Goal: Task Accomplishment & Management: Complete application form

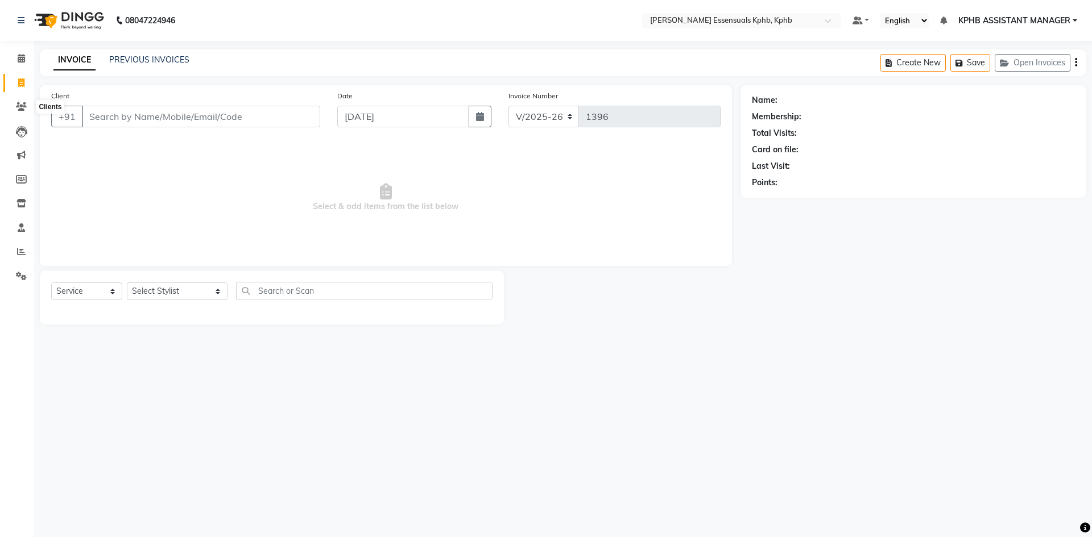
select select "5938"
select select "service"
click at [19, 63] on span at bounding box center [21, 58] width 20 height 13
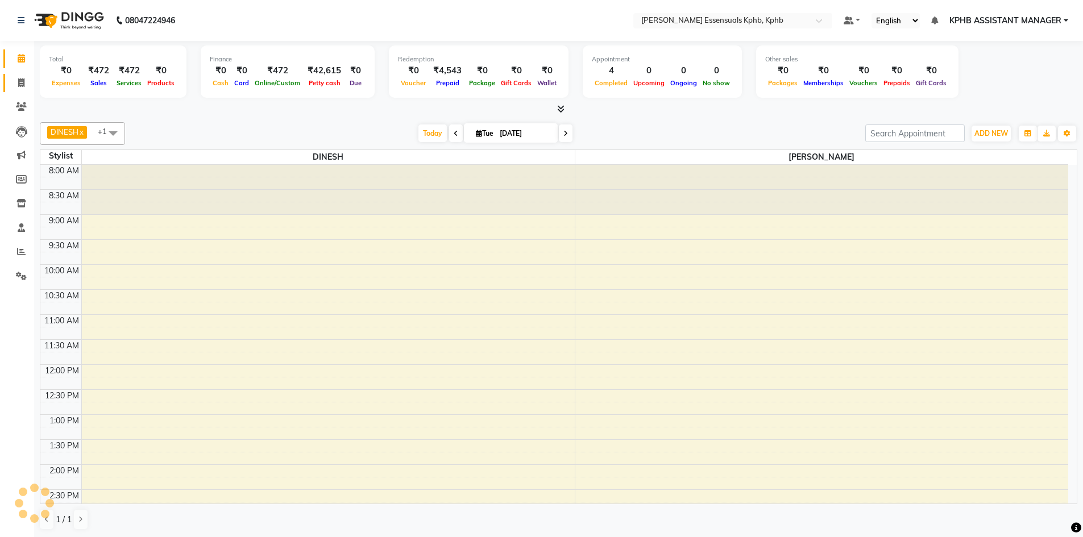
click at [24, 81] on icon at bounding box center [21, 82] width 6 height 9
select select "service"
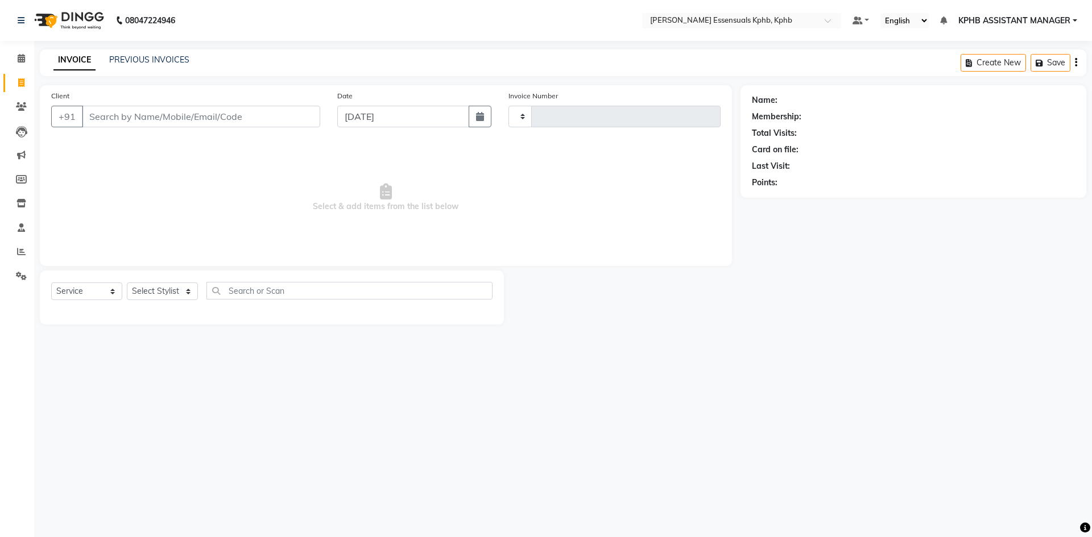
type input "1396"
select select "5938"
click at [184, 292] on select "Select Stylist" at bounding box center [162, 292] width 71 height 18
select select "84873"
click at [127, 283] on select "Select Stylist ARSLAN DINESH GLORY KPHB ASSISTANT MANAGER KRISHNA VENI MANJULA …" at bounding box center [177, 292] width 101 height 18
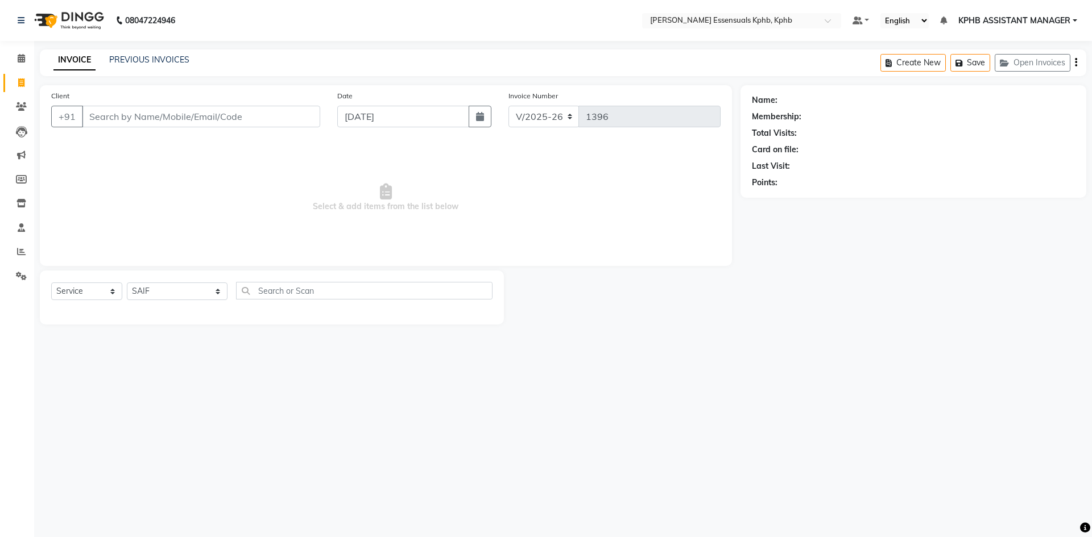
click at [180, 202] on span "Select & add items from the list below" at bounding box center [385, 198] width 669 height 114
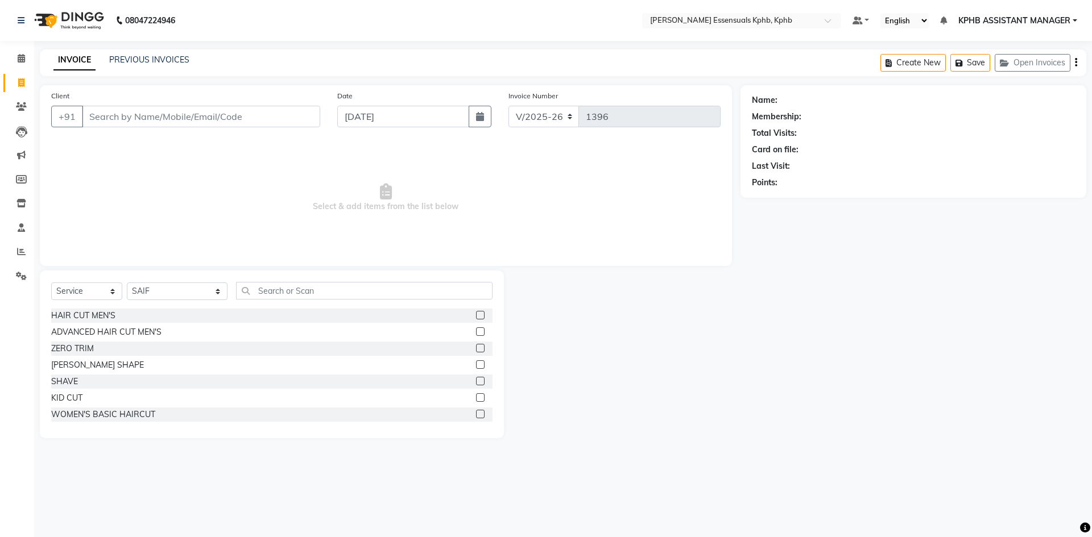
click at [476, 334] on label at bounding box center [480, 332] width 9 height 9
click at [476, 334] on input "checkbox" at bounding box center [479, 332] width 7 height 7
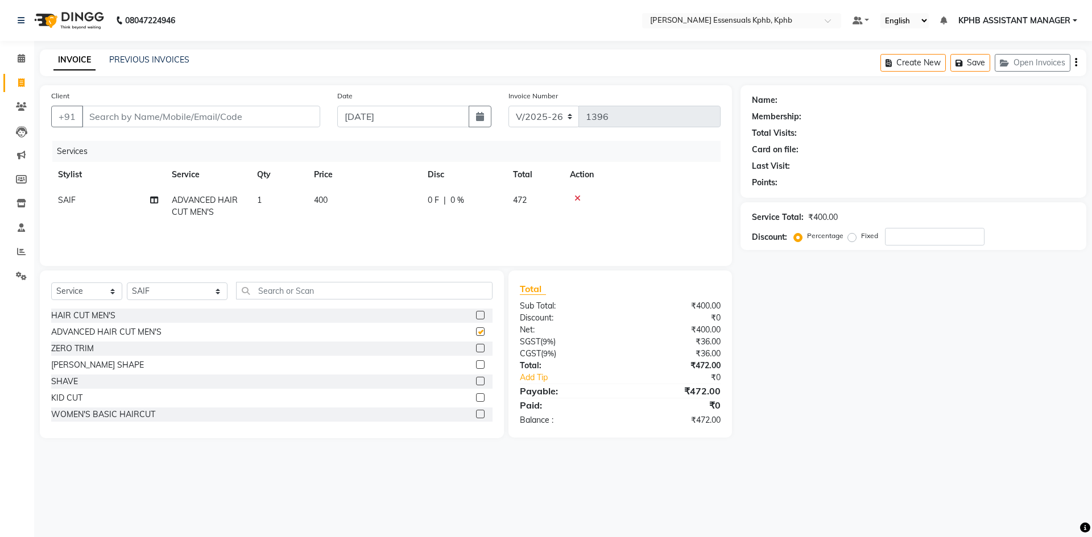
checkbox input "false"
click at [476, 369] on div at bounding box center [479, 366] width 7 height 12
click at [476, 367] on label at bounding box center [480, 364] width 9 height 9
click at [476, 367] on input "checkbox" at bounding box center [479, 365] width 7 height 7
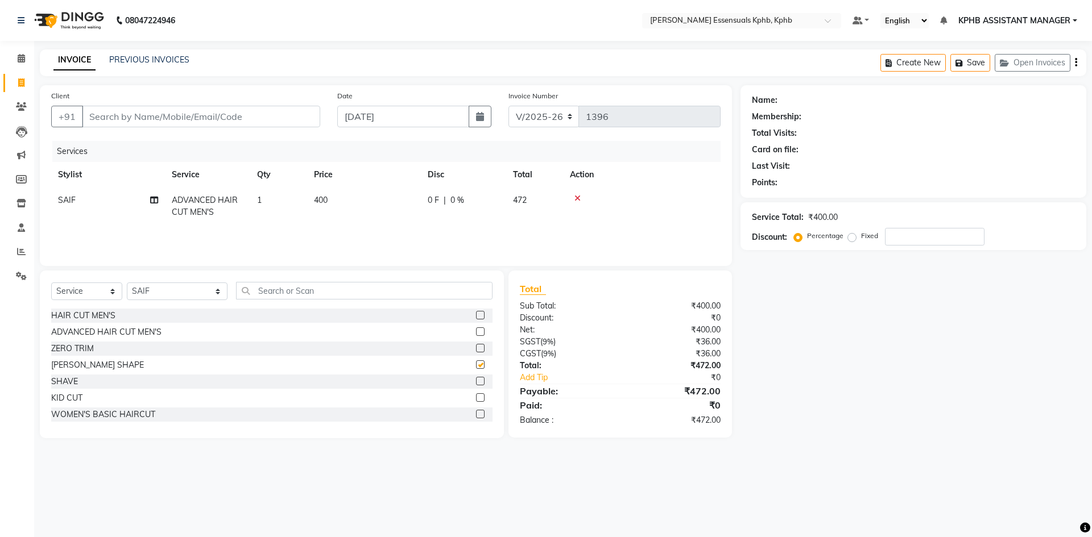
click at [476, 356] on div at bounding box center [479, 350] width 7 height 12
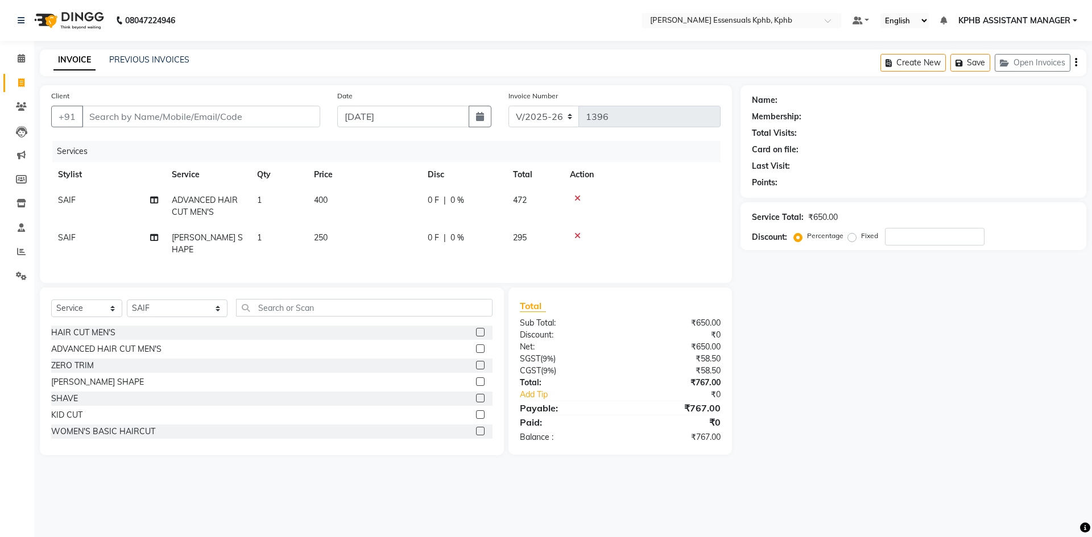
checkbox input "false"
click at [242, 126] on input "Client" at bounding box center [201, 117] width 238 height 22
type input "8"
type input "0"
type input "800842341"
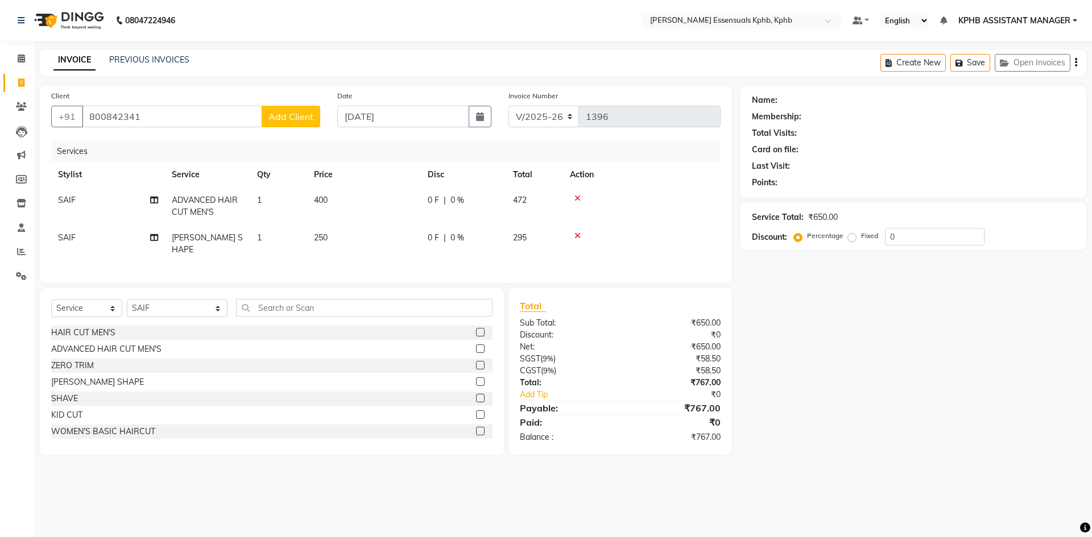
click at [297, 113] on span "Add Client" at bounding box center [290, 116] width 45 height 11
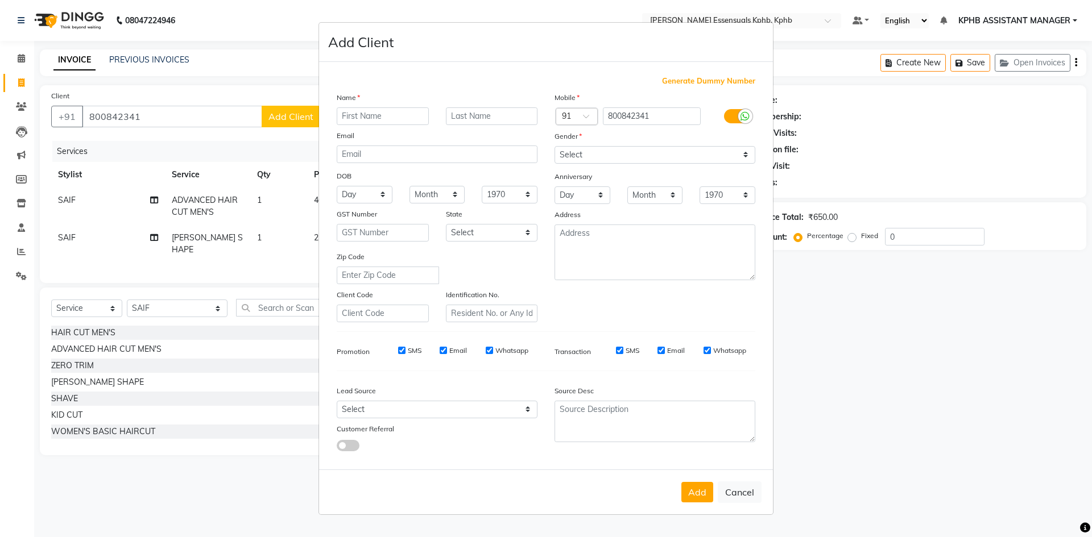
click at [131, 118] on ngb-modal-window "Add Client Generate Dummy Number Name Email DOB Day 01 02 03 04 05 06 07 08 09 …" at bounding box center [546, 268] width 1092 height 537
click at [734, 494] on button "Cancel" at bounding box center [740, 493] width 44 height 22
select select
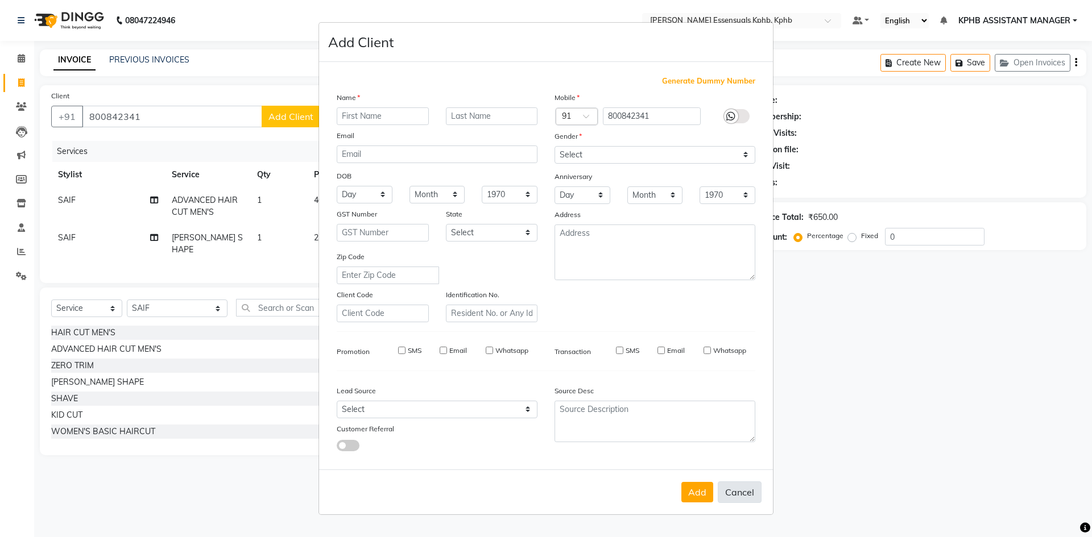
select select
checkbox input "false"
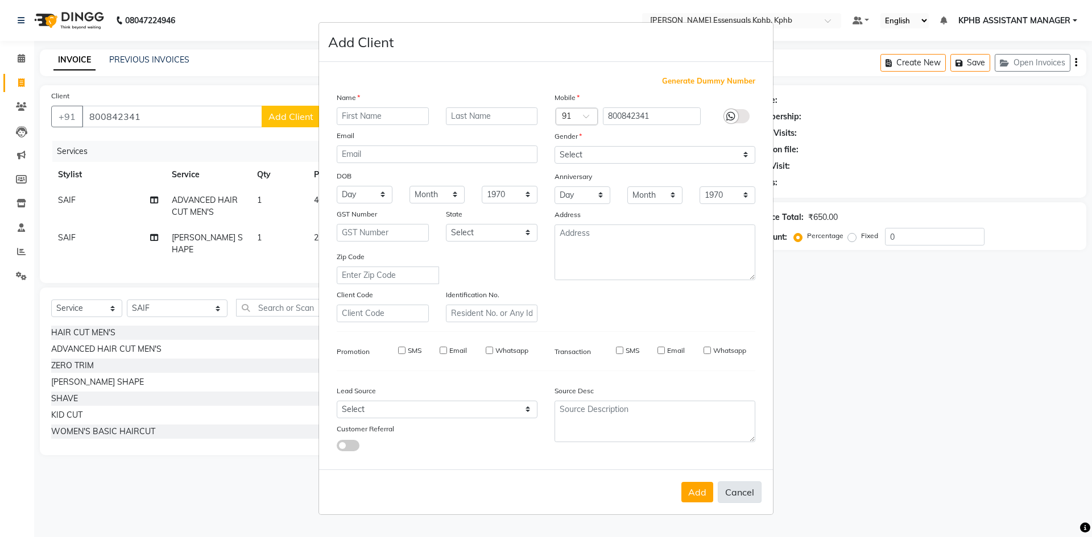
checkbox input "false"
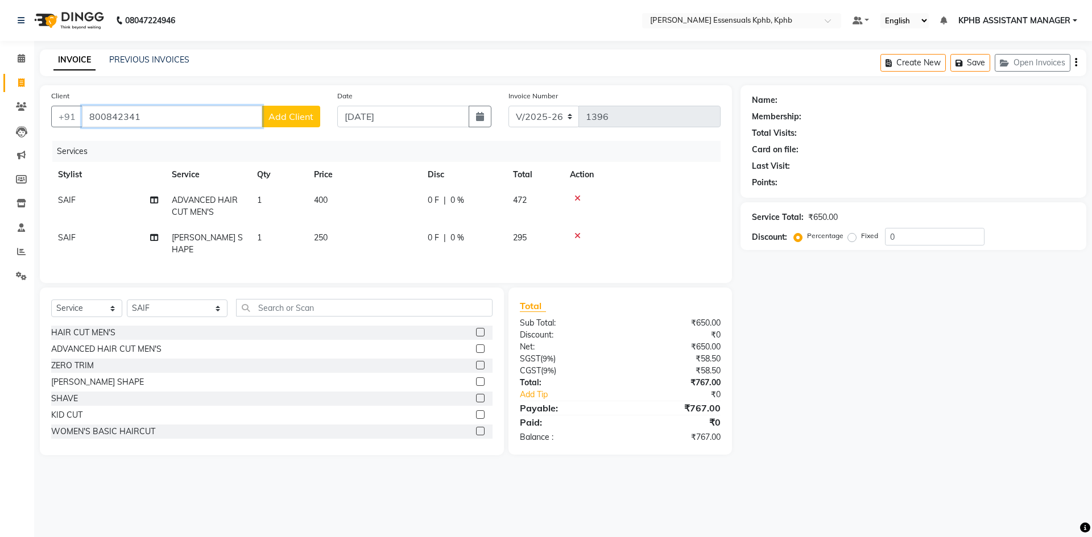
click at [126, 121] on input "800842341" at bounding box center [172, 117] width 180 height 22
type input "80084234441"
click at [287, 116] on span "Add Client" at bounding box center [290, 116] width 45 height 11
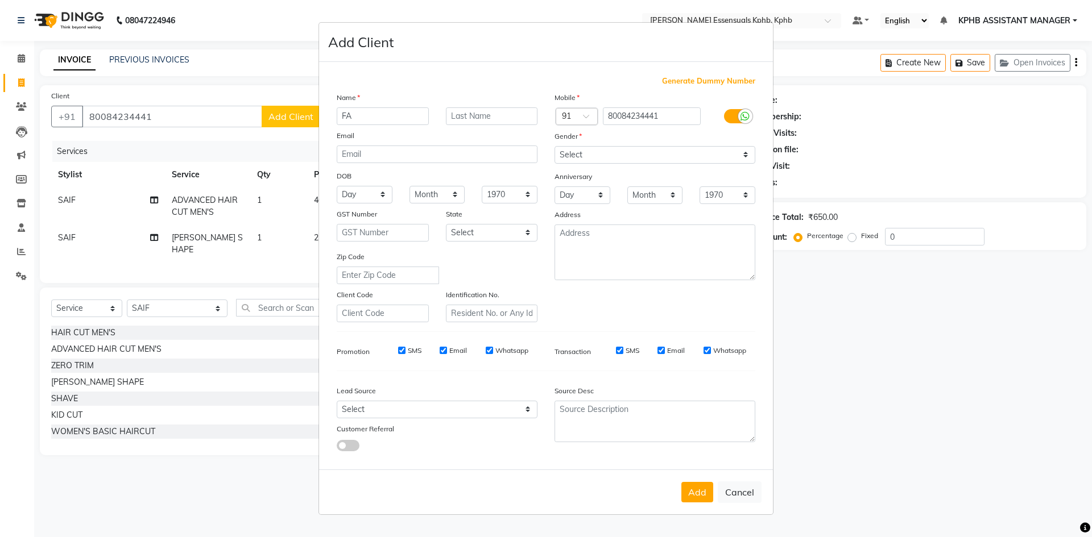
type input "F"
type input "RAVI"
click at [689, 151] on select "Select Male Female Other Prefer Not To Say" at bounding box center [654, 155] width 201 height 18
select select "male"
click at [554, 146] on select "Select Male Female Other Prefer Not To Say" at bounding box center [654, 155] width 201 height 18
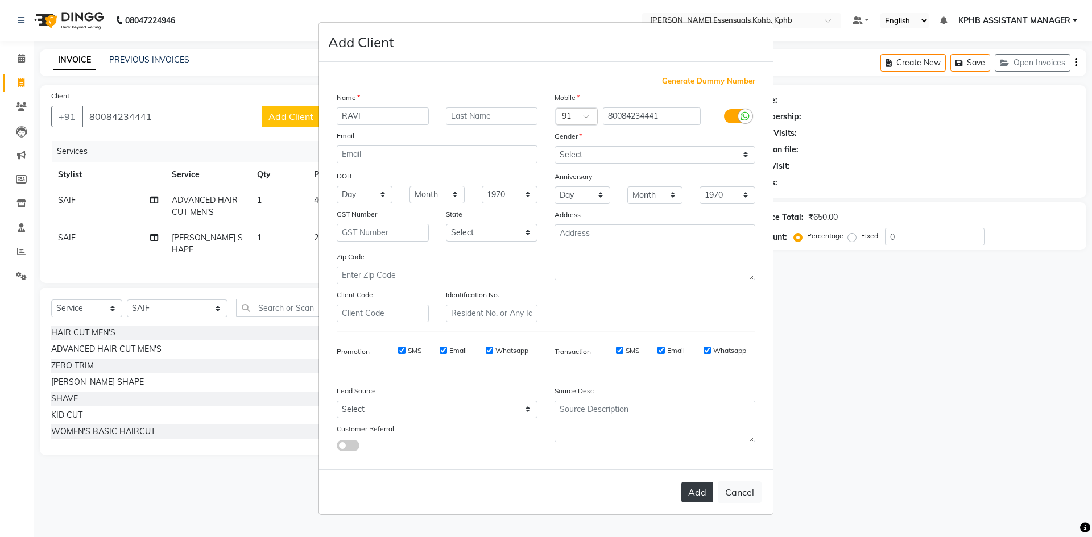
click at [702, 487] on button "Add" at bounding box center [697, 492] width 32 height 20
select select
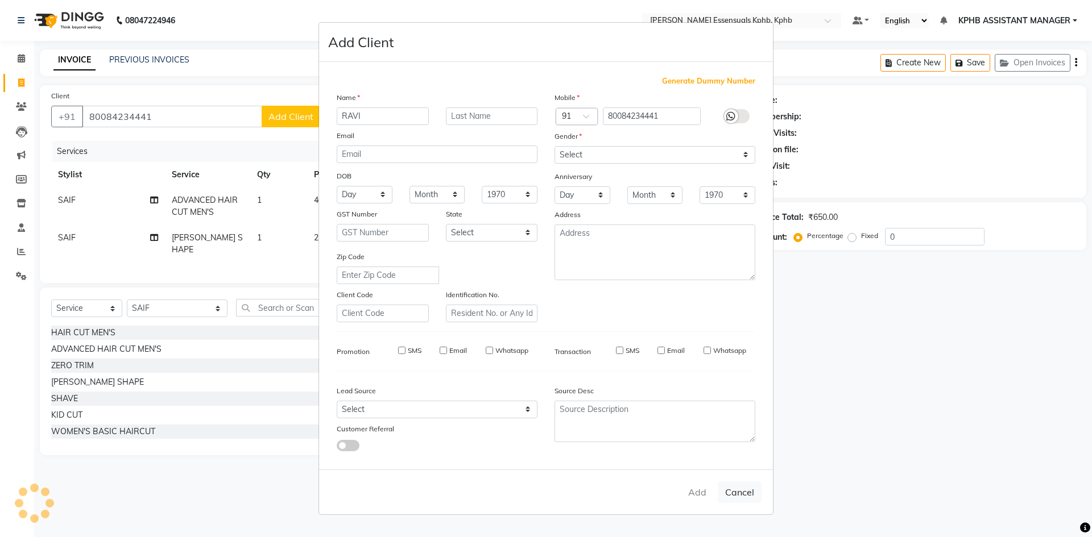
select select
checkbox input "false"
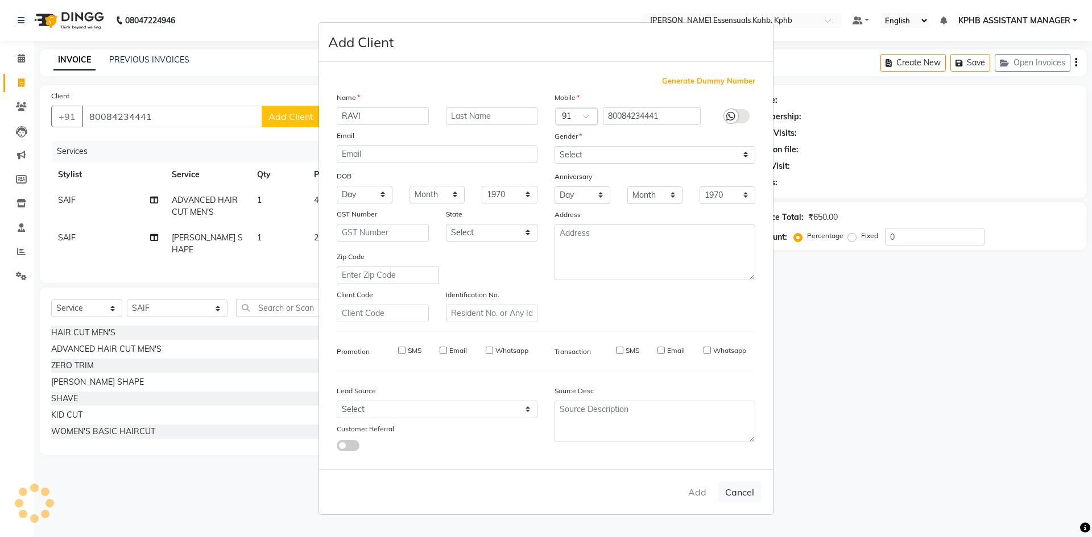
checkbox input "false"
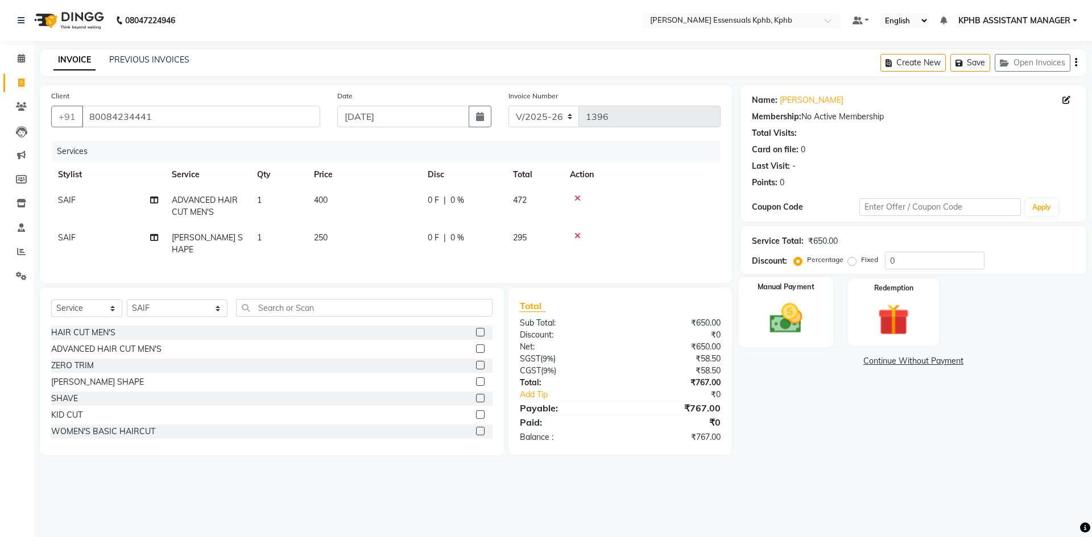
click at [770, 310] on img at bounding box center [785, 319] width 53 height 38
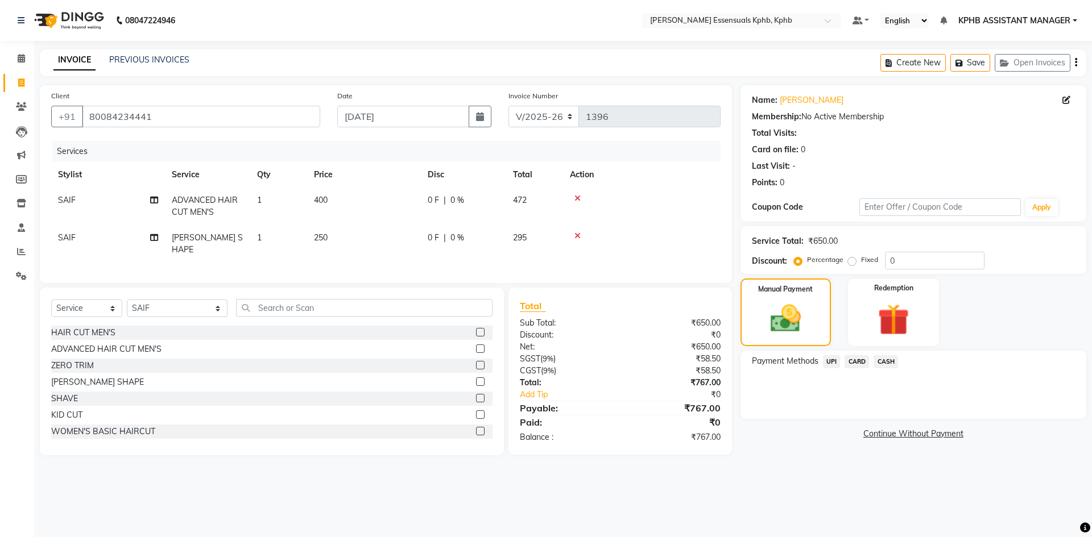
click at [830, 364] on span "UPI" at bounding box center [832, 361] width 18 height 13
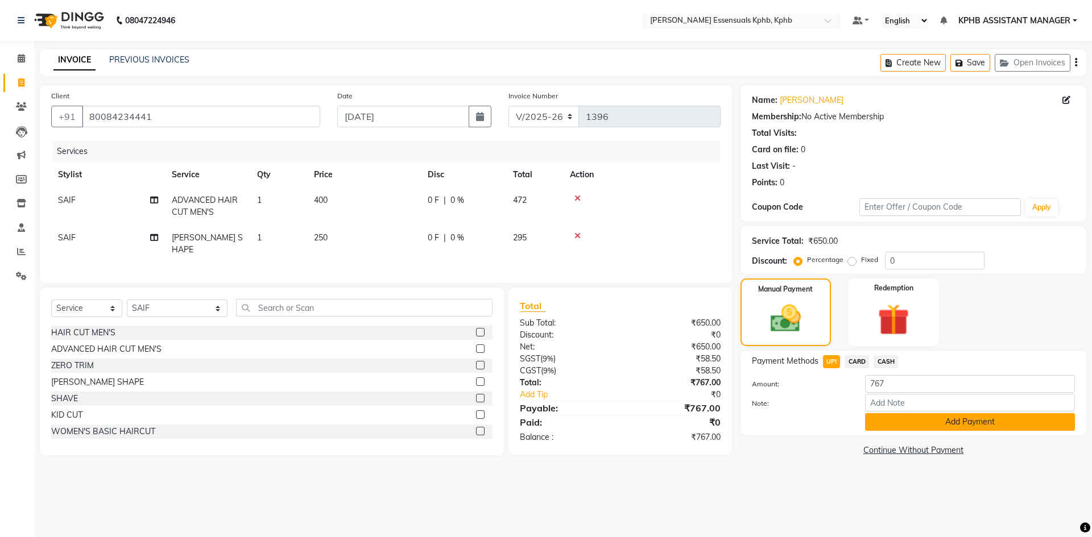
click at [964, 422] on button "Add Payment" at bounding box center [970, 422] width 210 height 18
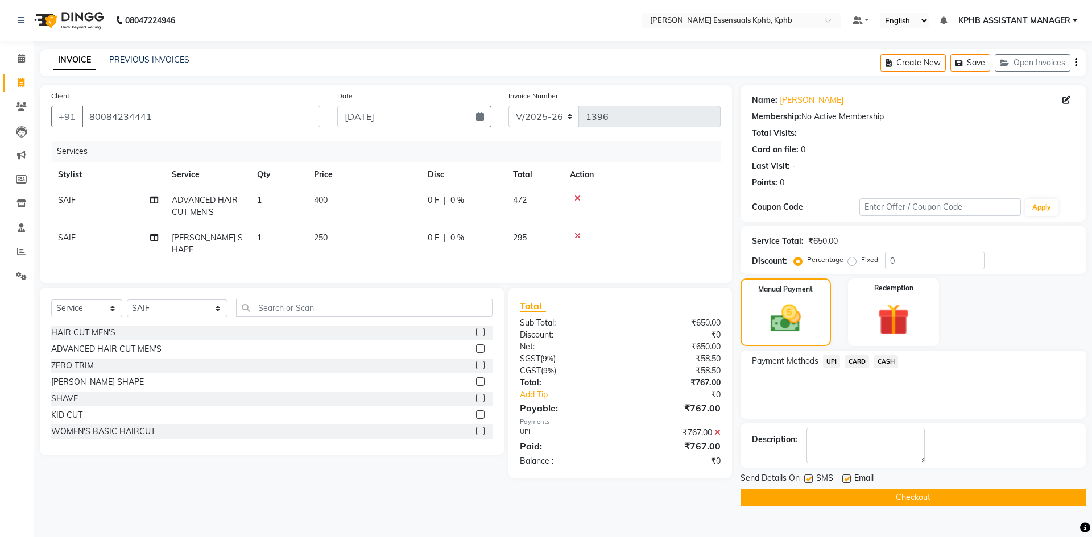
click at [949, 498] on button "Checkout" at bounding box center [913, 498] width 346 height 18
